Goal: Transaction & Acquisition: Subscribe to service/newsletter

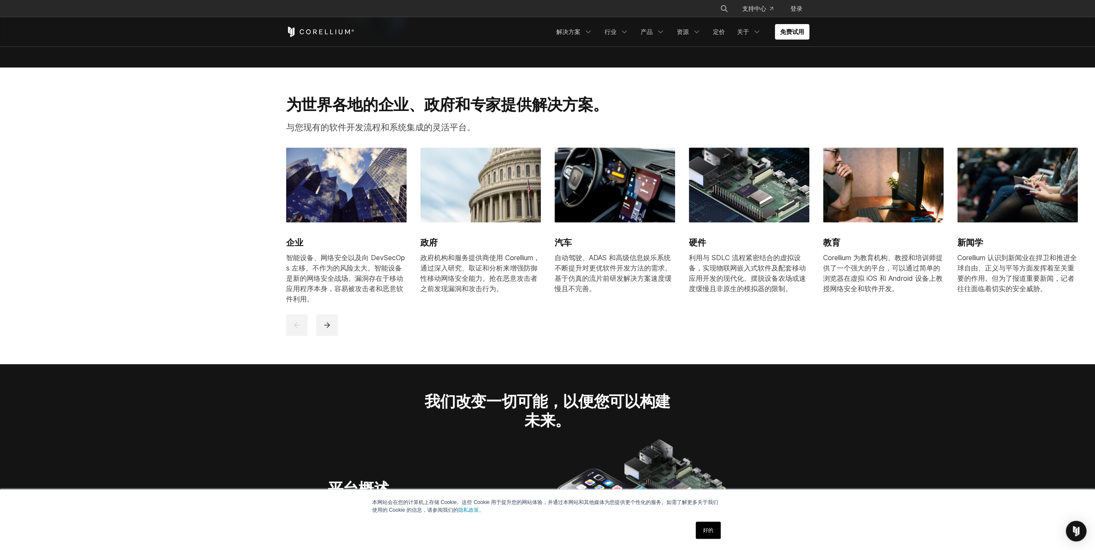
scroll to position [989, 0]
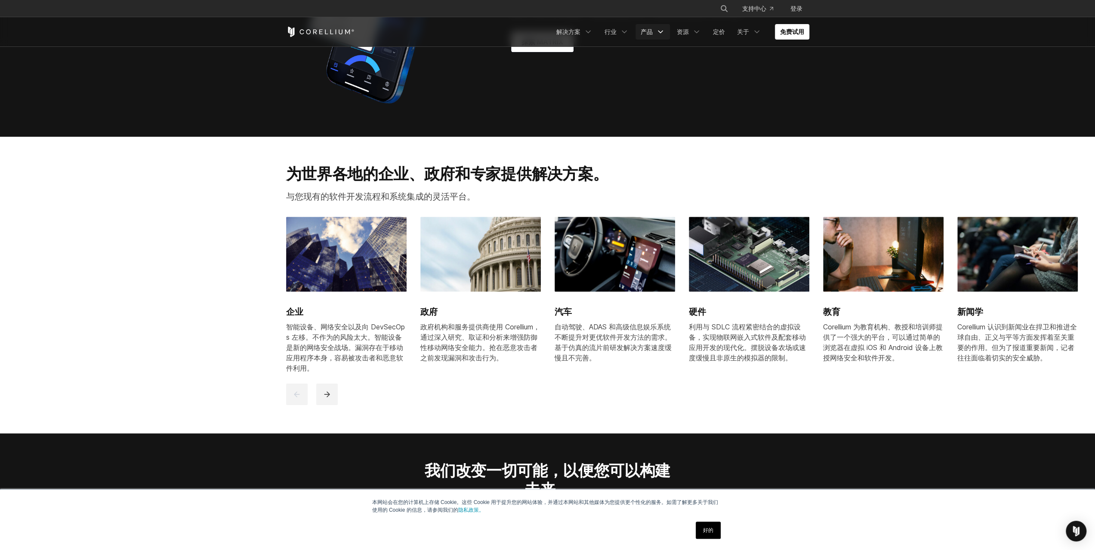
click at [651, 28] on font "产品" at bounding box center [646, 31] width 12 height 7
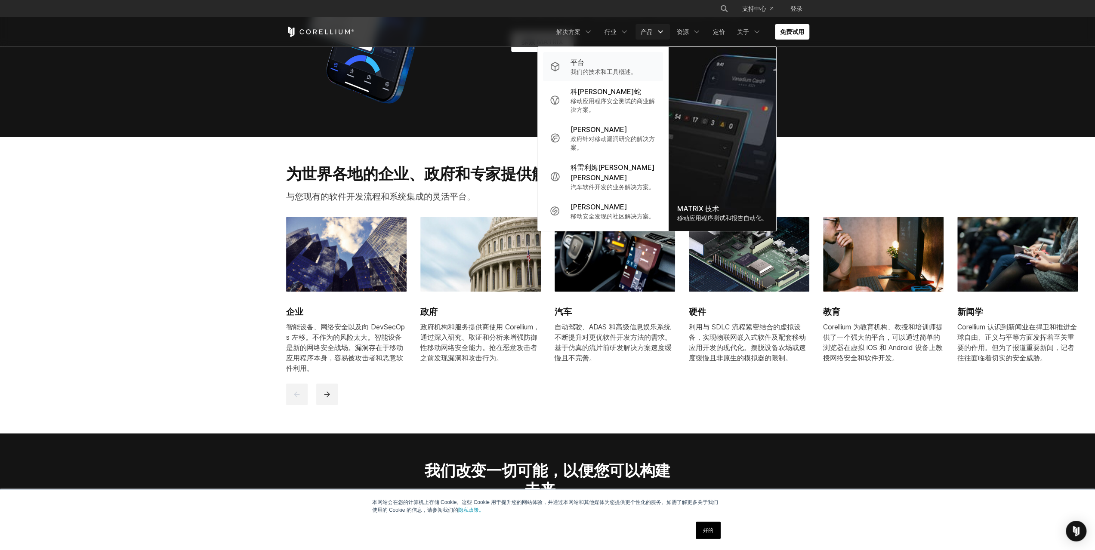
click at [615, 62] on div "平台" at bounding box center [603, 62] width 66 height 10
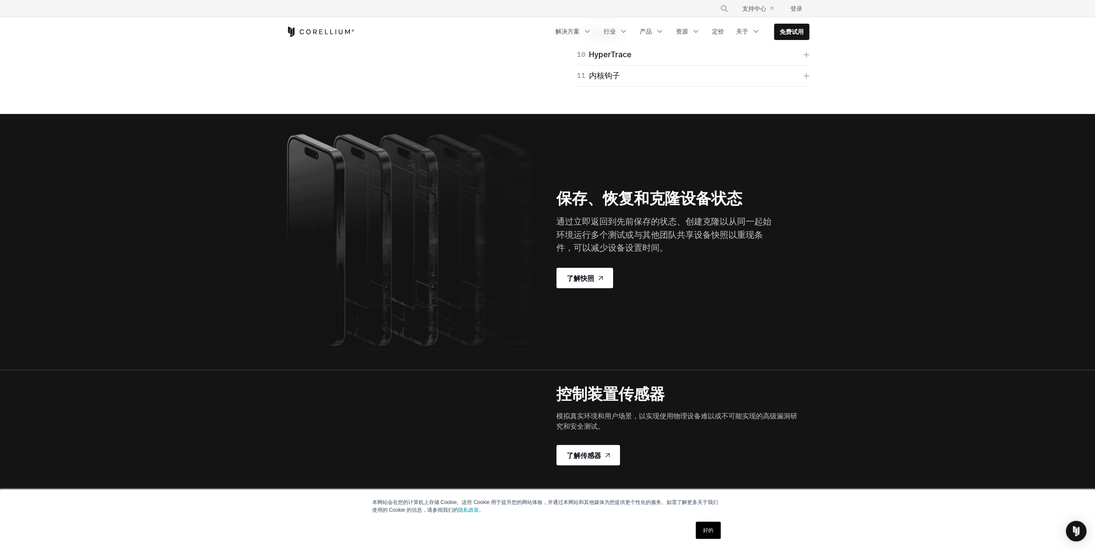
scroll to position [1419, 0]
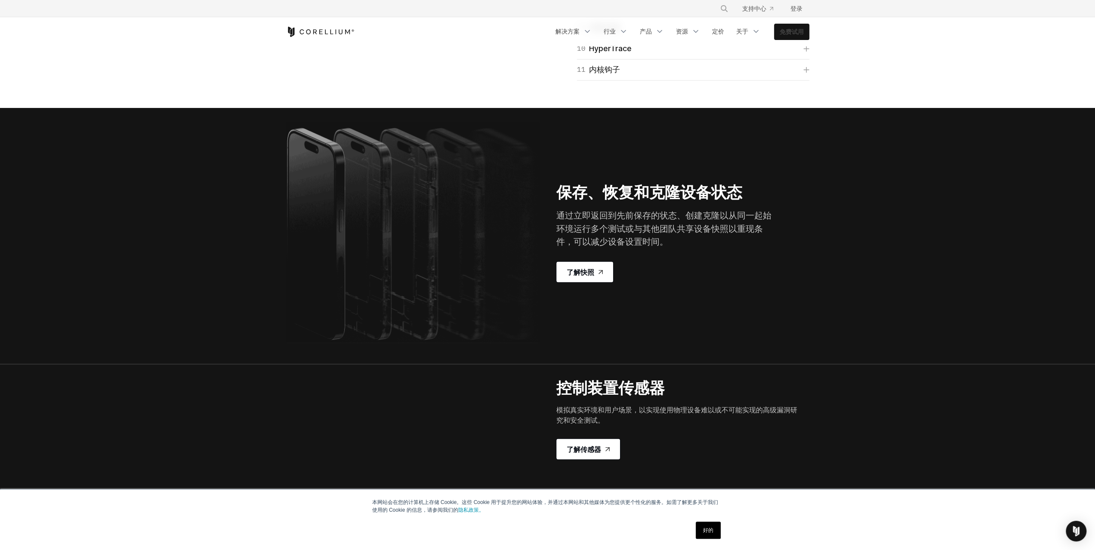
click at [793, 33] on font "免费试用" at bounding box center [791, 31] width 24 height 7
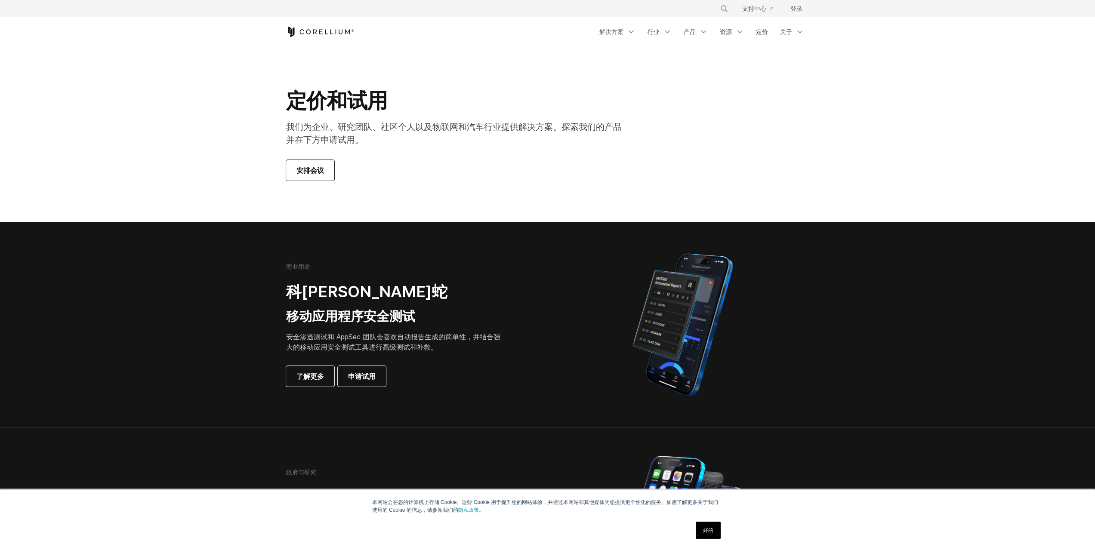
click at [720, 34] on font "资源" at bounding box center [726, 31] width 12 height 7
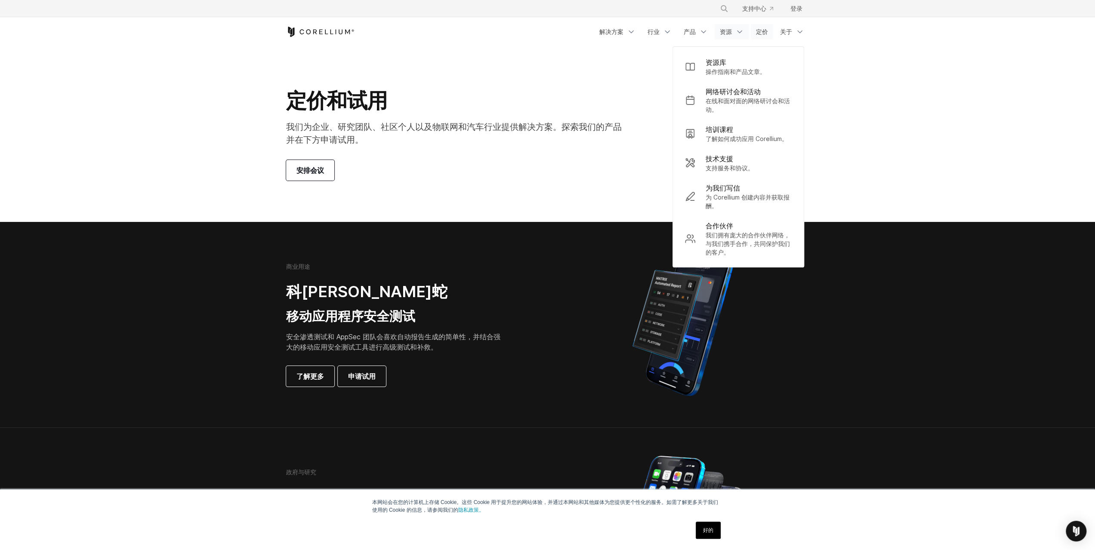
click at [753, 32] on link "定价" at bounding box center [762, 31] width 22 height 15
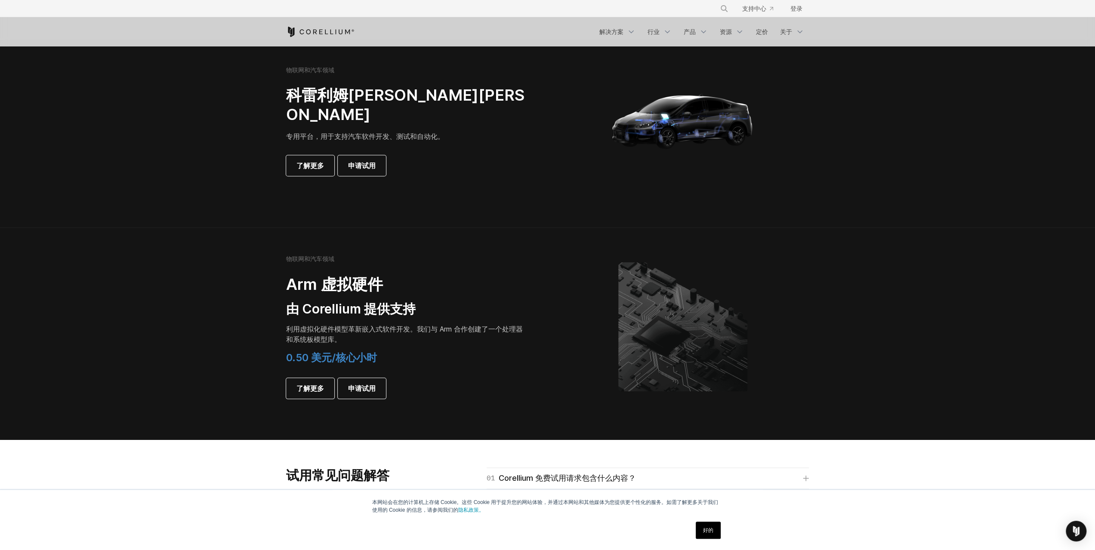
scroll to position [559, 0]
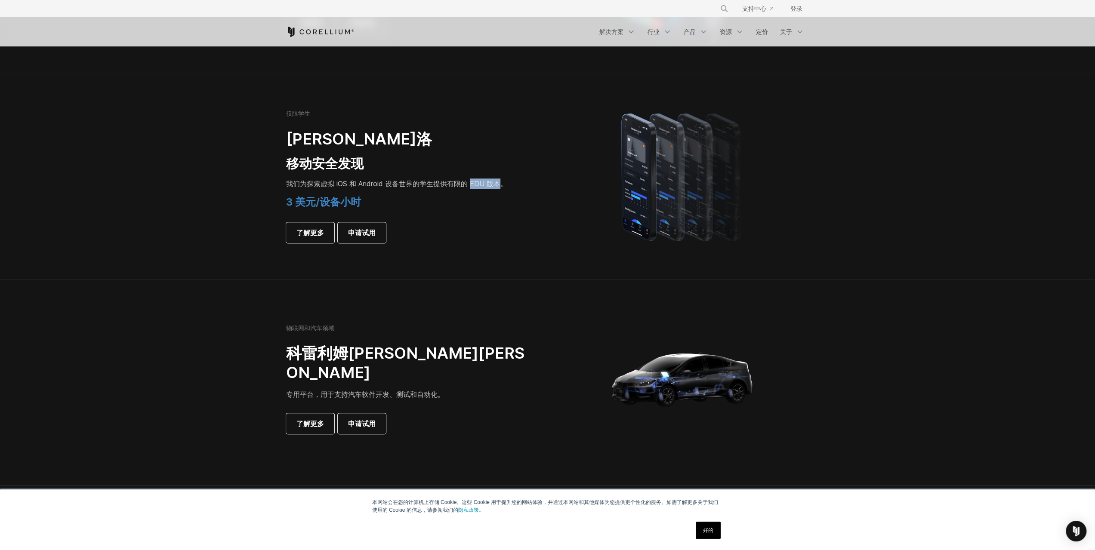
drag, startPoint x: 471, startPoint y: 183, endPoint x: 498, endPoint y: 183, distance: 26.7
click at [498, 183] on font "学生提供有限的 EDU 版本。" at bounding box center [463, 183] width 88 height 9
copy font "EDU 版本"
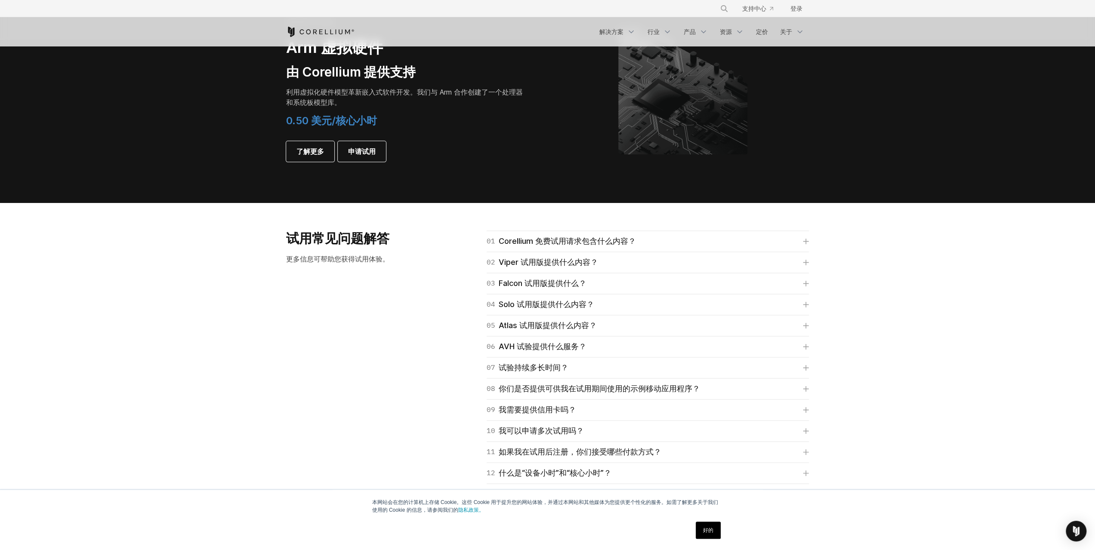
scroll to position [1075, 0]
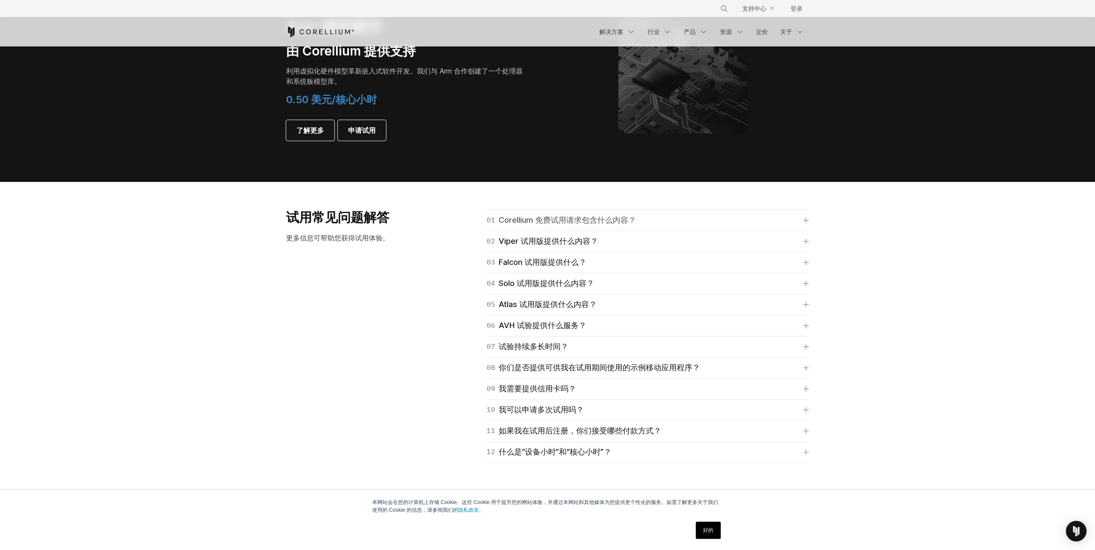
click at [560, 219] on font "Corellium 免费试用请求包含什么内容？" at bounding box center [567, 219] width 137 height 9
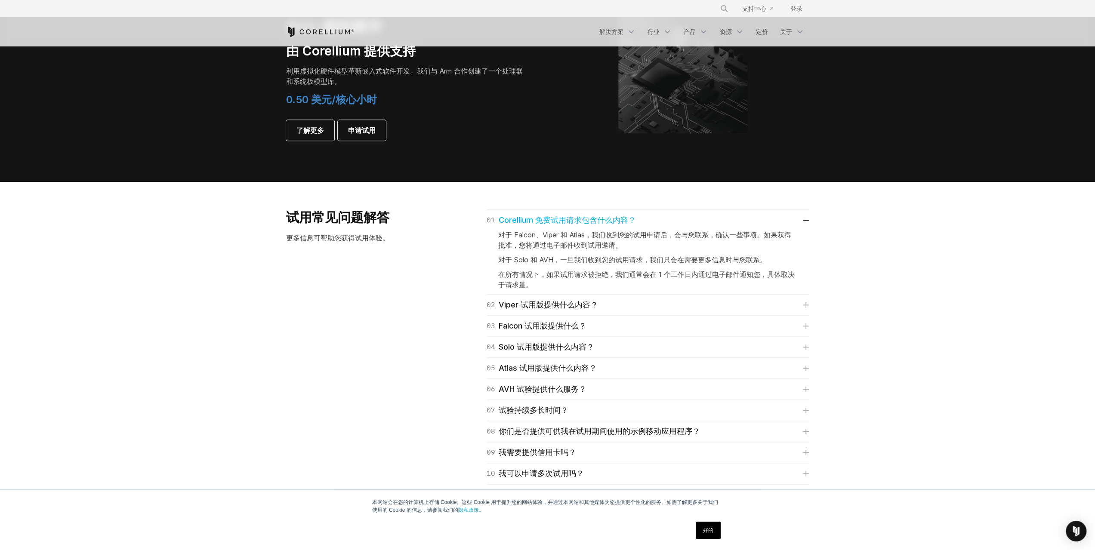
scroll to position [903, 0]
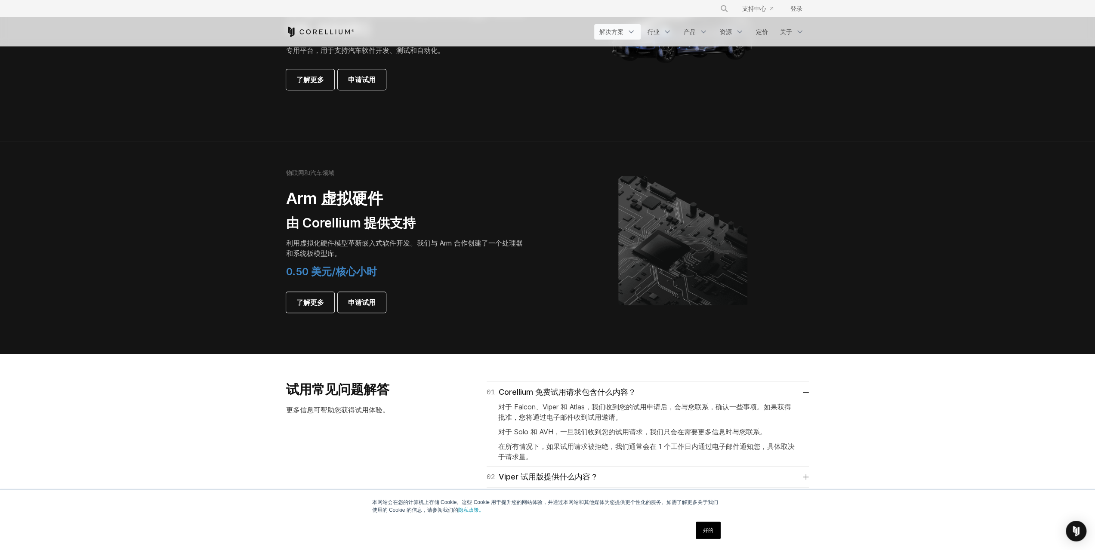
click at [629, 33] on icon "导航菜单" at bounding box center [631, 32] width 9 height 9
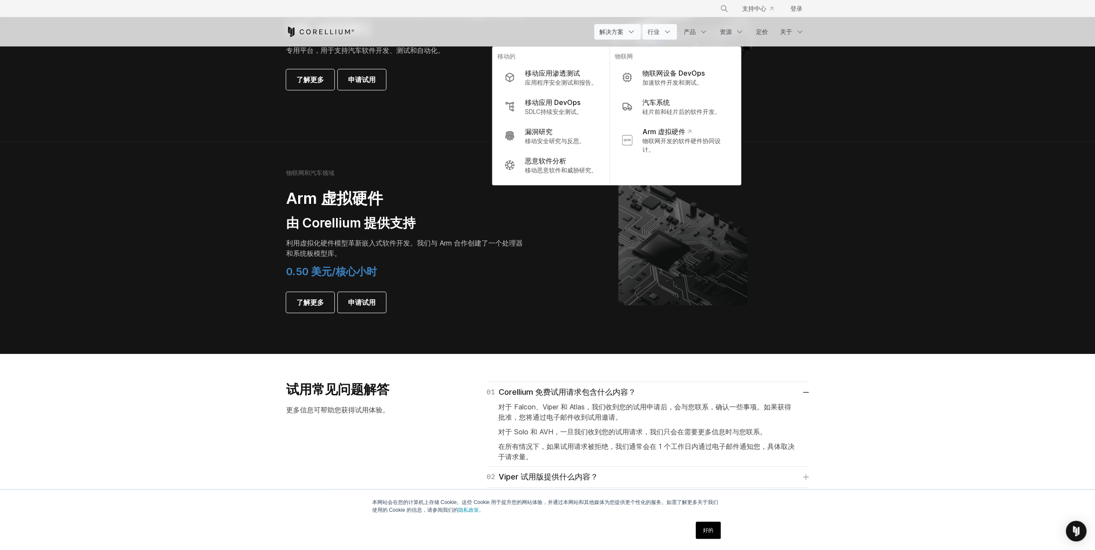
click at [662, 36] on link "行业" at bounding box center [659, 31] width 34 height 15
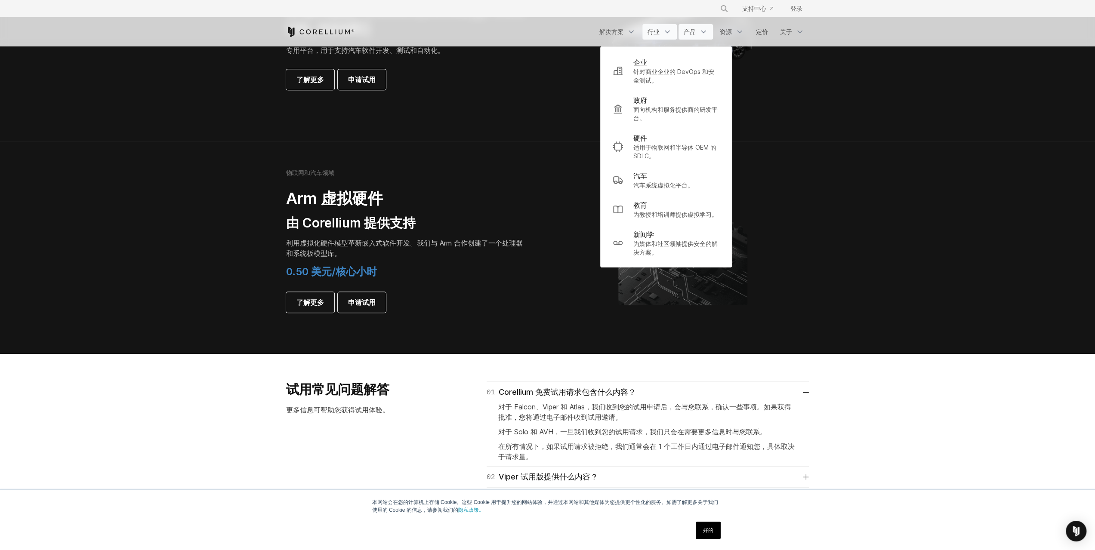
click at [681, 35] on link "产品" at bounding box center [695, 31] width 34 height 15
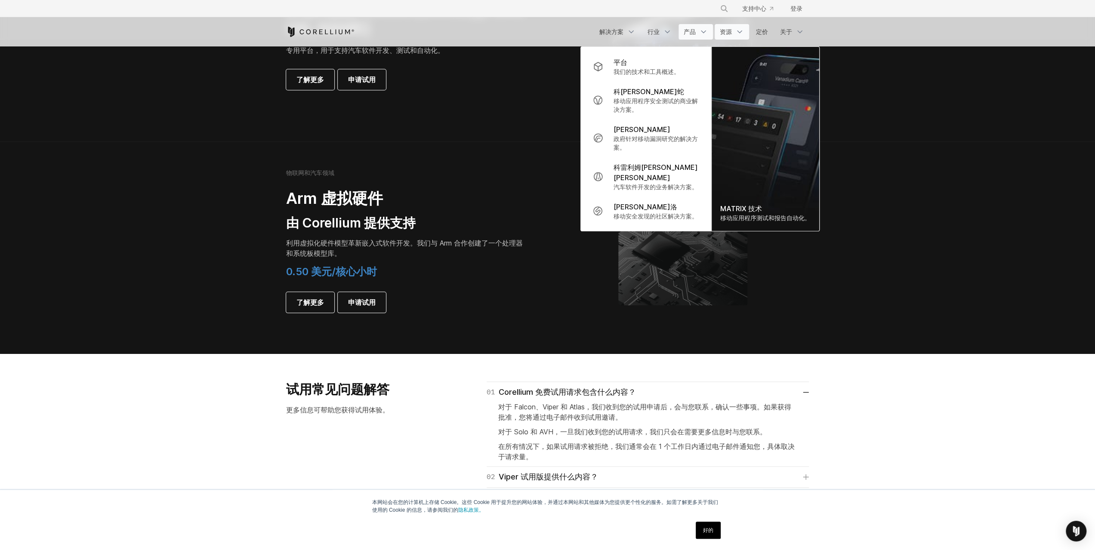
drag, startPoint x: 713, startPoint y: 41, endPoint x: 723, endPoint y: 36, distance: 10.6
click at [713, 41] on div "免费试用 解决方案" at bounding box center [547, 31] width 523 height 29
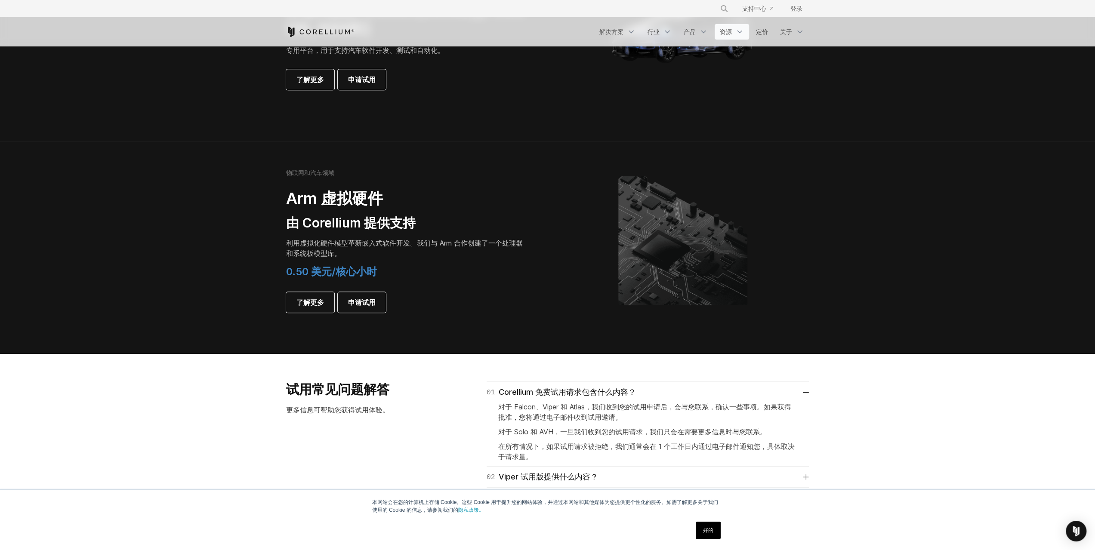
click at [723, 36] on link "资源" at bounding box center [731, 31] width 34 height 15
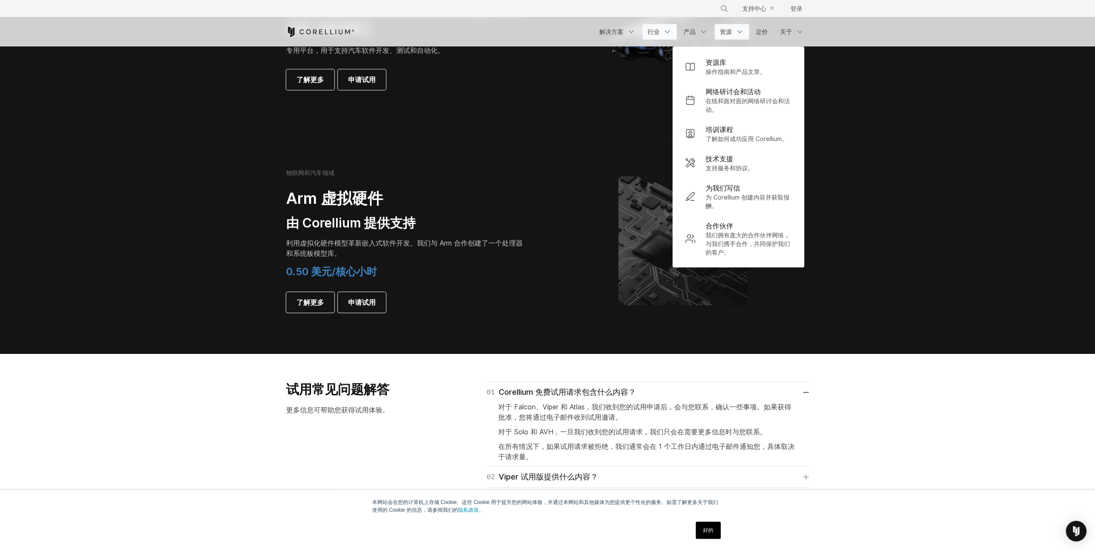
click at [655, 31] on font "行业" at bounding box center [653, 31] width 12 height 7
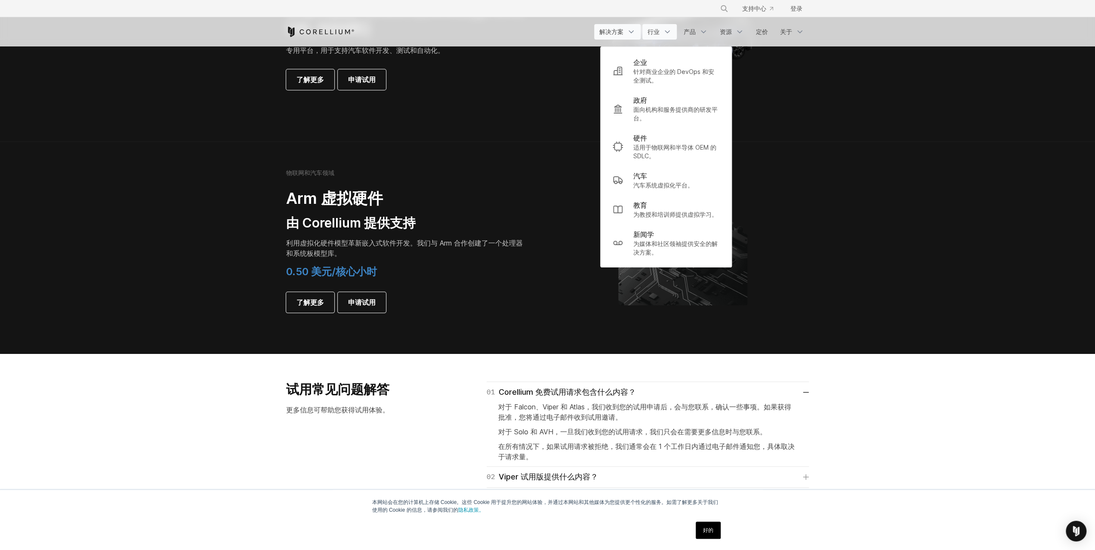
click at [613, 36] on font "解决方案" at bounding box center [611, 32] width 24 height 9
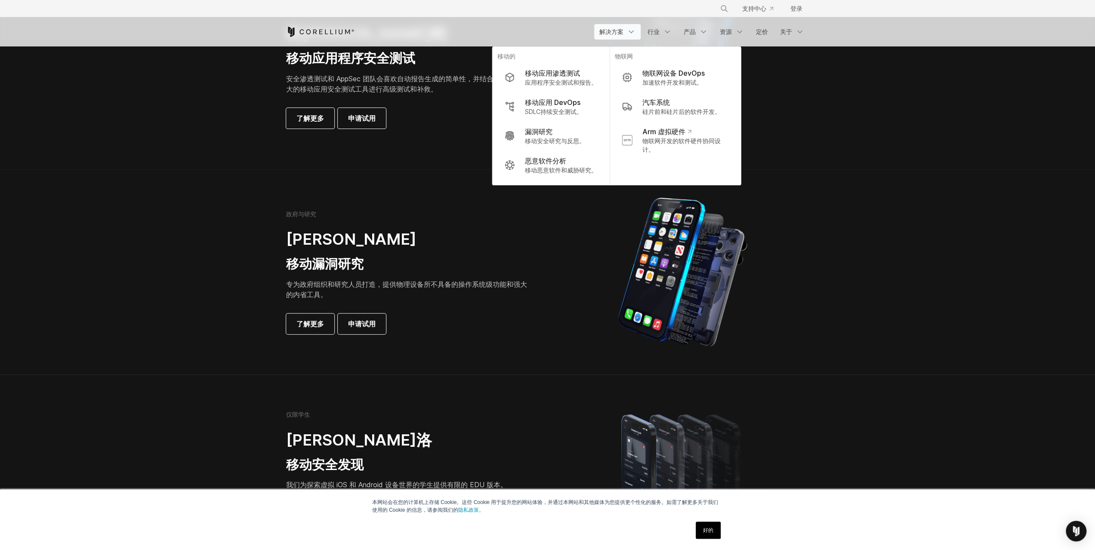
scroll to position [430, 0]
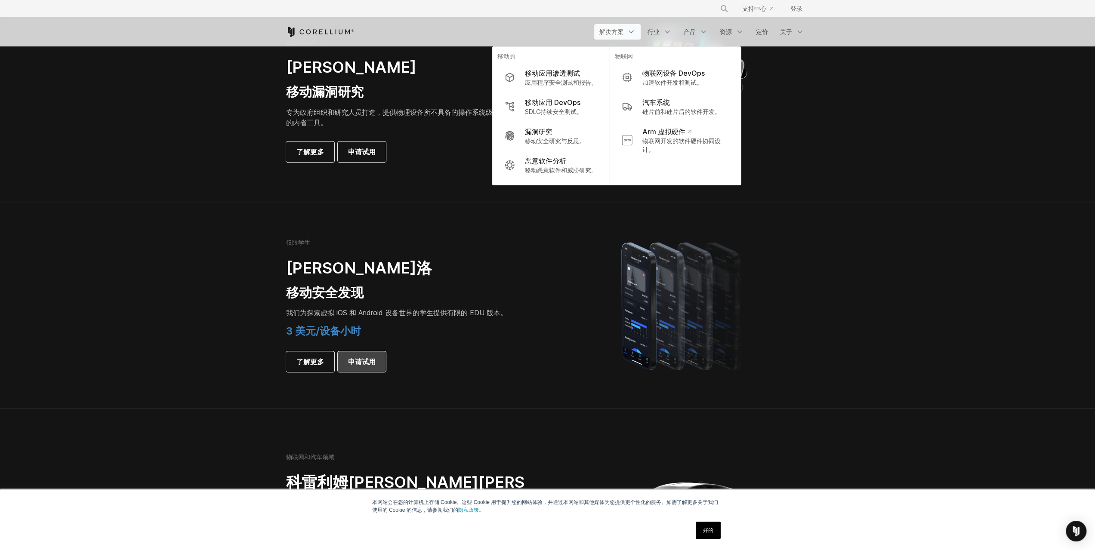
click at [364, 360] on font "申请试用" at bounding box center [362, 361] width 28 height 9
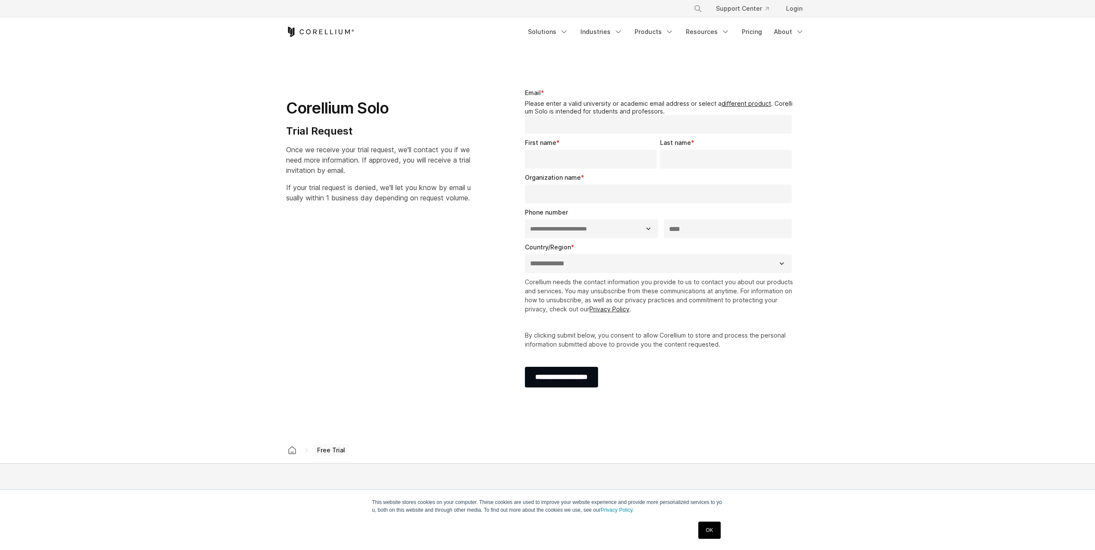
select select "**"
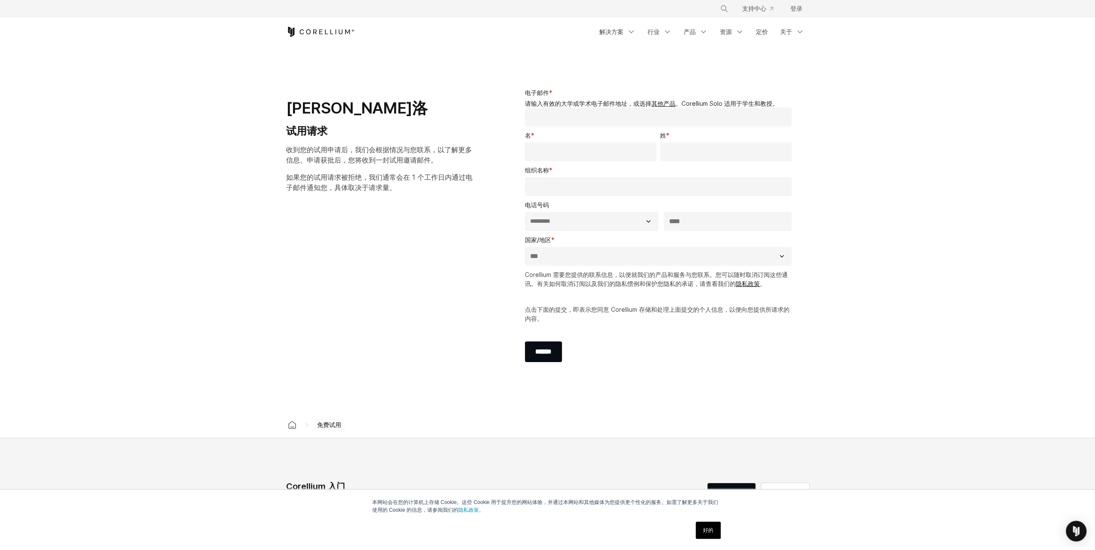
drag, startPoint x: 0, startPoint y: 0, endPoint x: 822, endPoint y: 207, distance: 848.0
click at [822, 207] on section "**********" at bounding box center [547, 229] width 1095 height 365
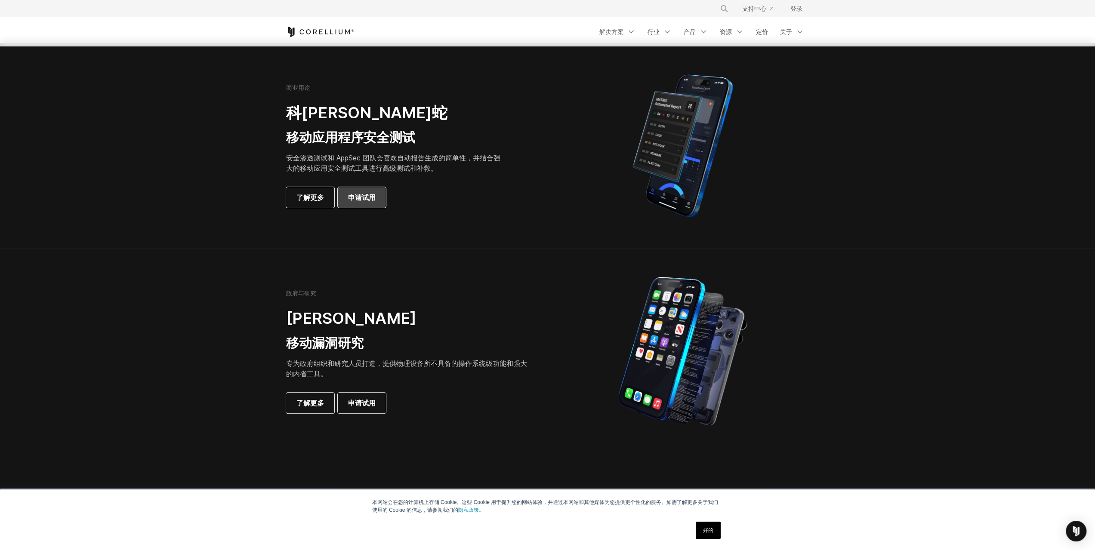
scroll to position [172, 0]
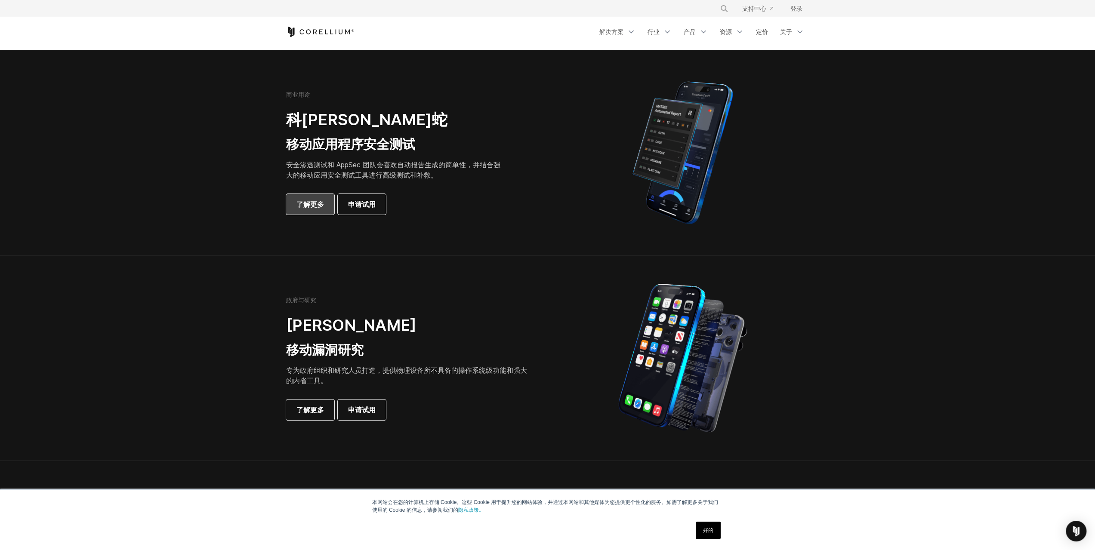
click at [318, 197] on link "了解更多" at bounding box center [310, 204] width 48 height 21
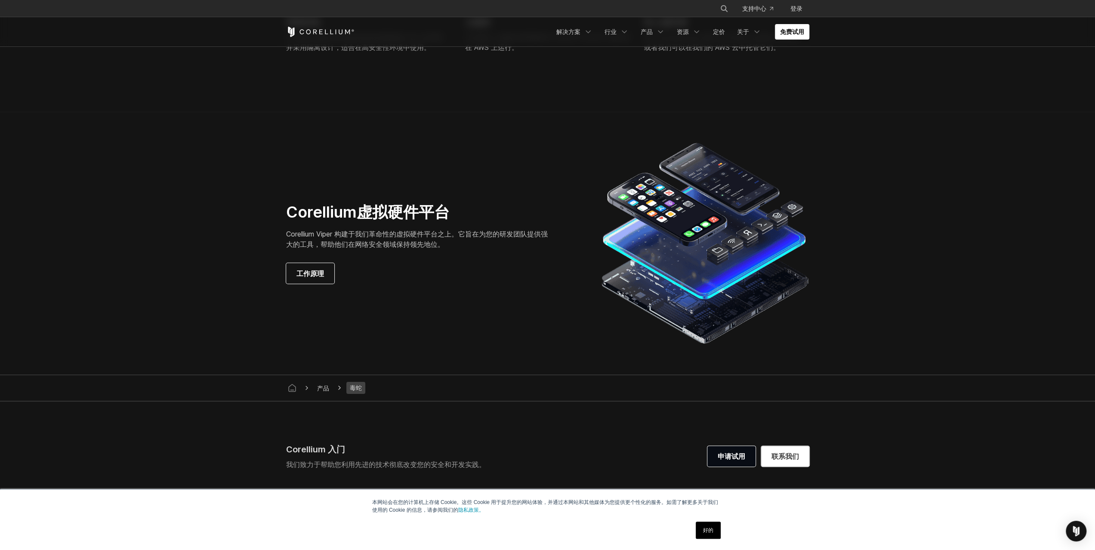
scroll to position [2151, 0]
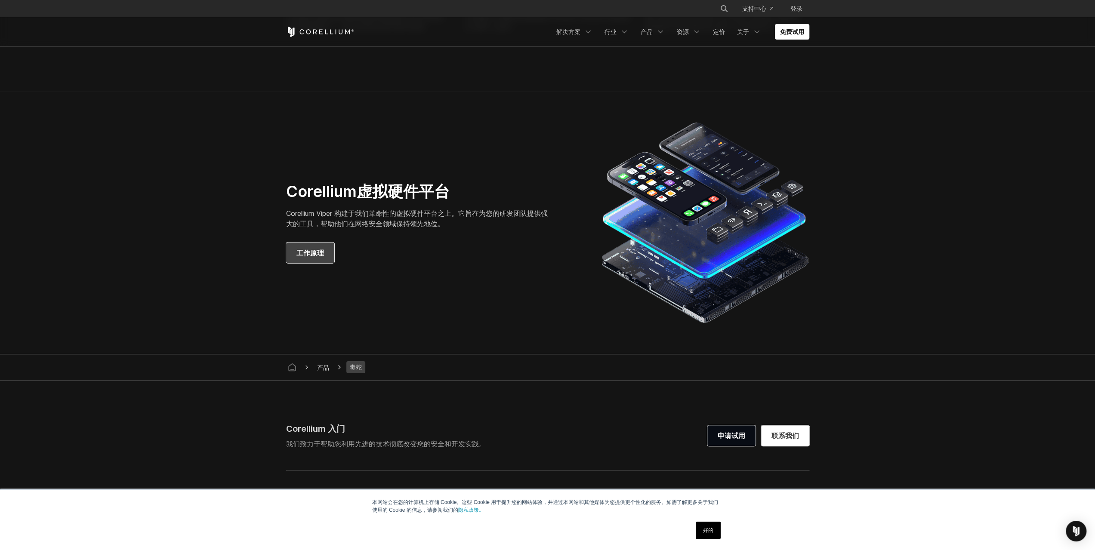
click at [317, 249] on font "工作原理" at bounding box center [310, 253] width 28 height 9
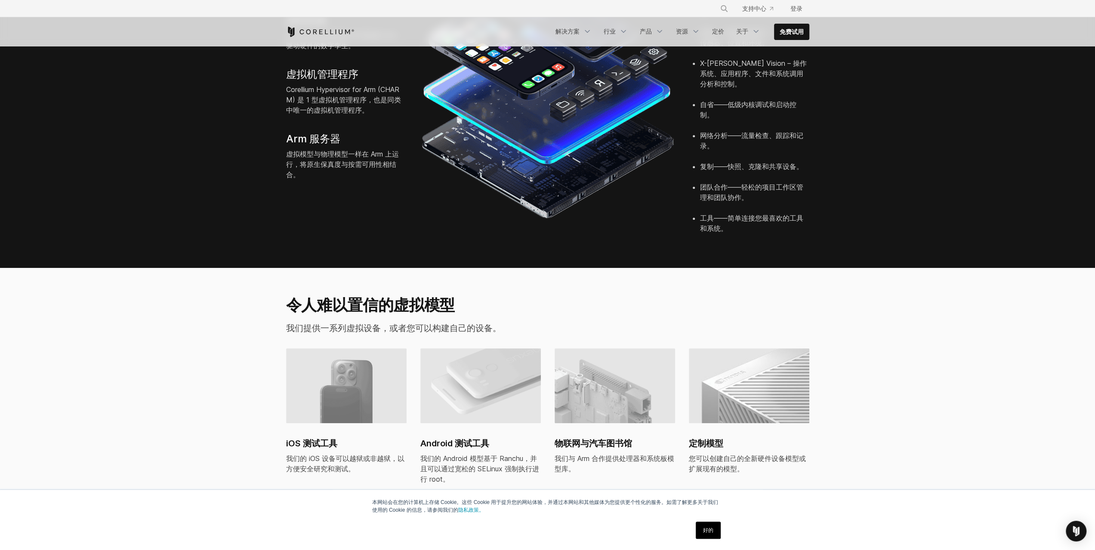
scroll to position [387, 0]
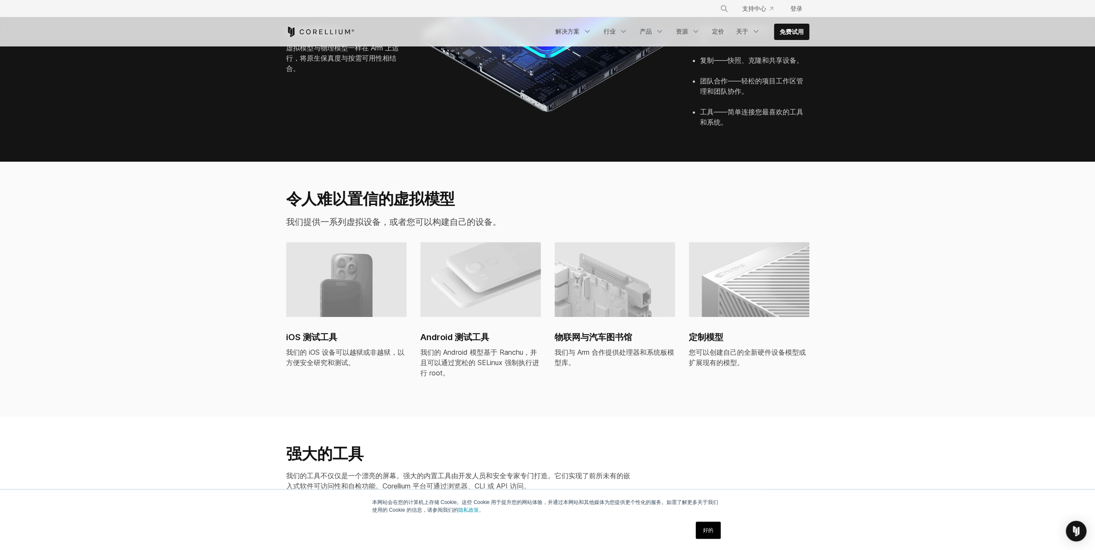
click at [334, 275] on img at bounding box center [346, 279] width 120 height 75
